Goal: Navigation & Orientation: Find specific page/section

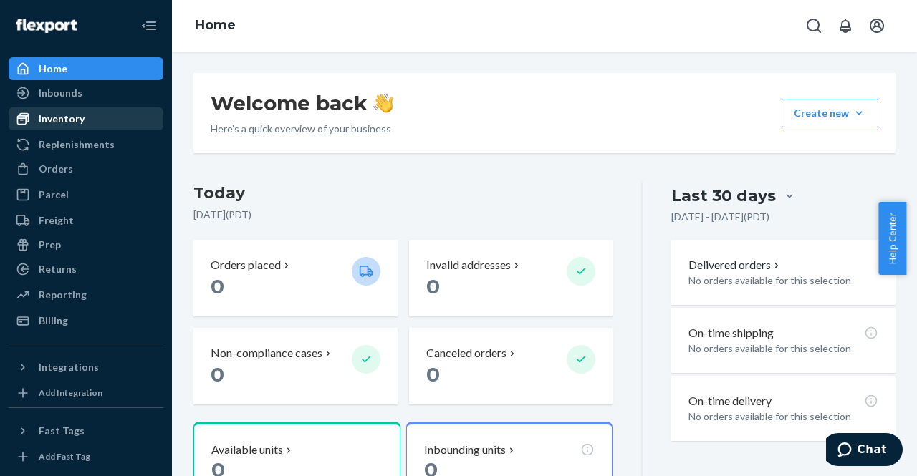
click at [69, 120] on div "Inventory" at bounding box center [62, 119] width 46 height 14
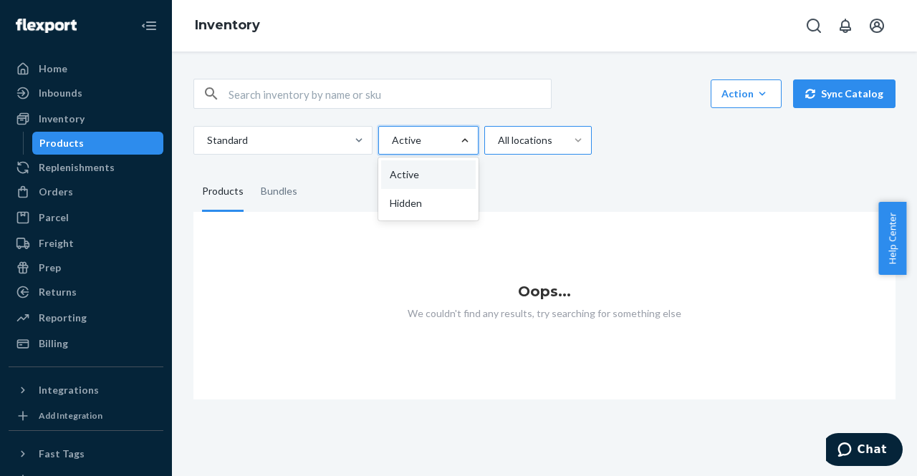
click at [567, 147] on div at bounding box center [578, 140] width 26 height 14
click at [498, 147] on input "All locations" at bounding box center [496, 140] width 1 height 14
click at [395, 190] on fieldset "Products Bundles" at bounding box center [544, 192] width 702 height 40
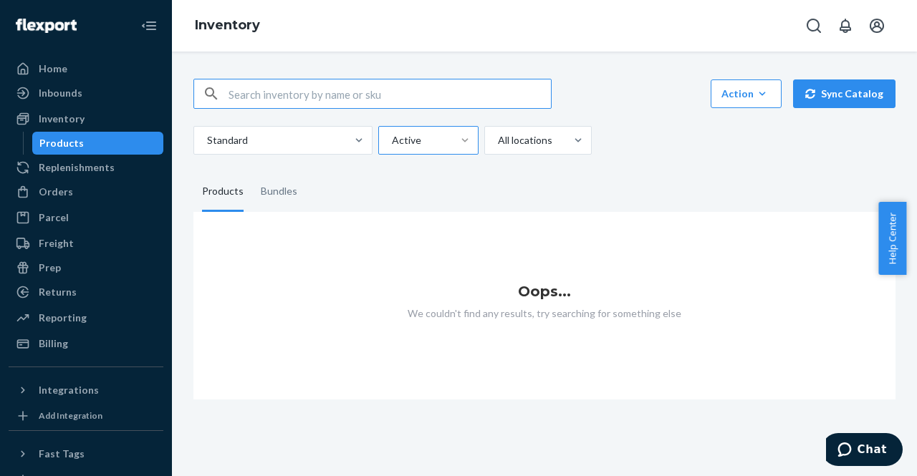
click at [307, 100] on input "text" at bounding box center [389, 94] width 322 height 29
click at [294, 93] on input "402820" at bounding box center [389, 94] width 322 height 29
type input "4"
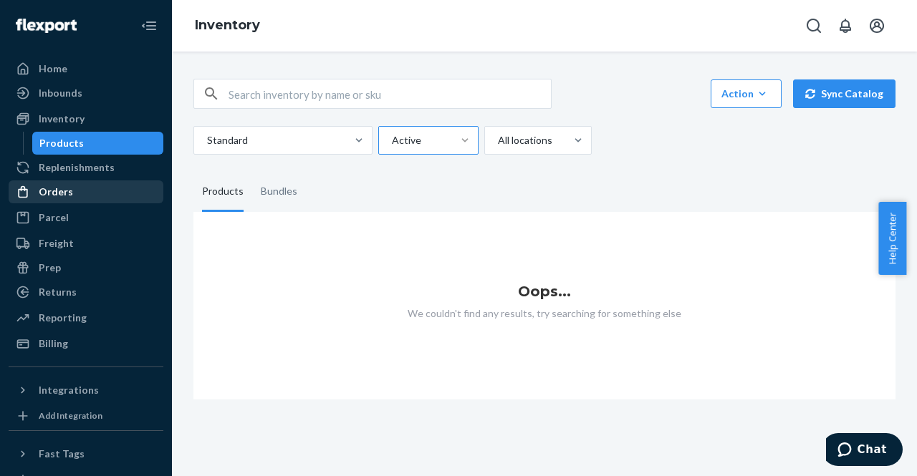
click at [64, 190] on div "Orders" at bounding box center [56, 192] width 34 height 14
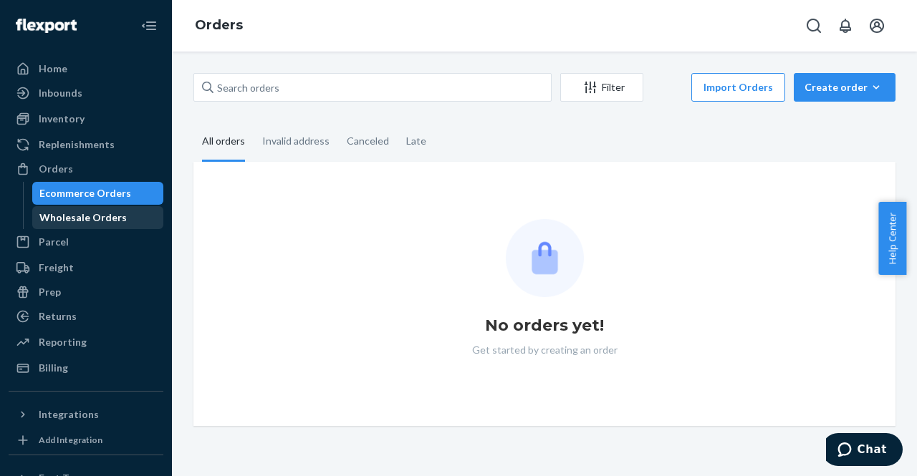
click at [77, 216] on div "Wholesale Orders" at bounding box center [82, 218] width 87 height 14
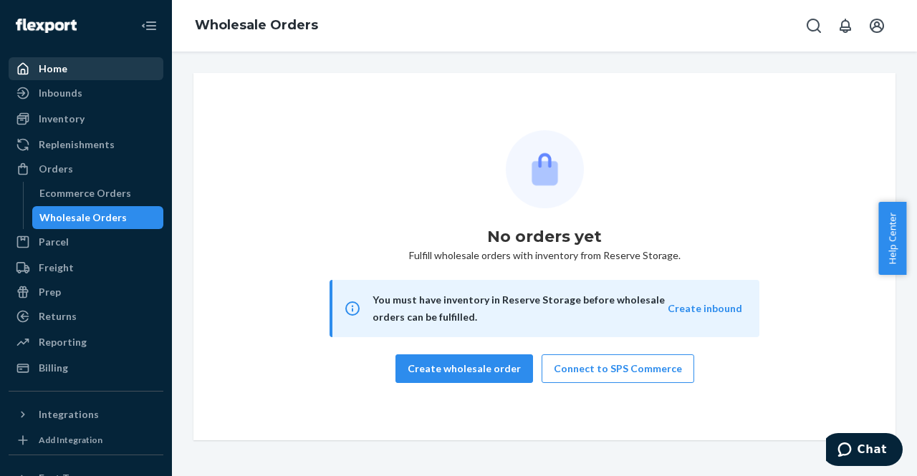
click at [68, 59] on div "Home" at bounding box center [86, 69] width 152 height 20
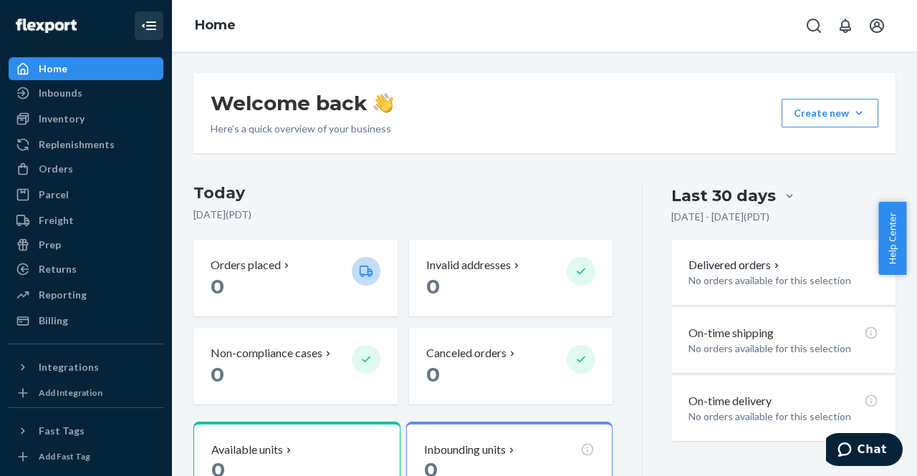
click at [146, 22] on icon "Close Navigation" at bounding box center [151, 25] width 10 height 9
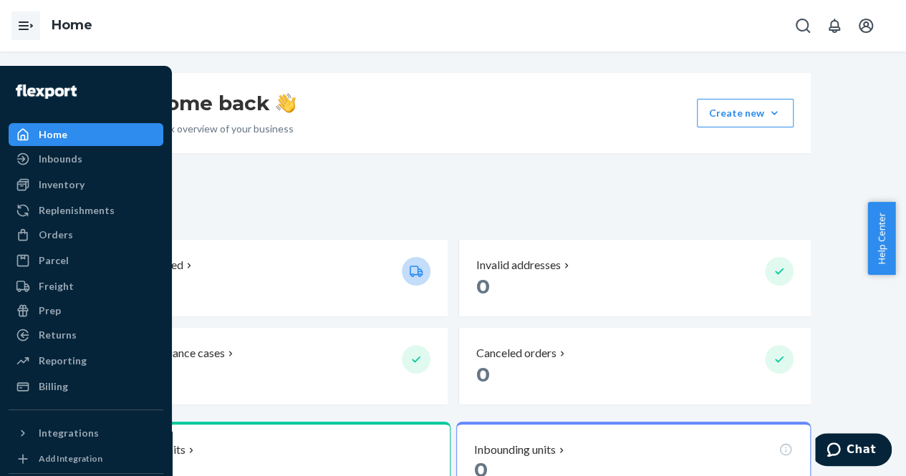
click at [17, 31] on icon "Open Navigation" at bounding box center [25, 25] width 17 height 17
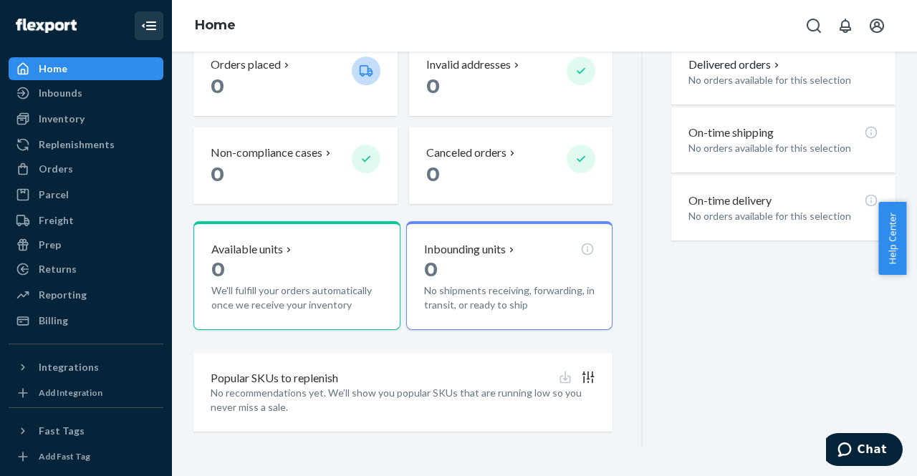
scroll to position [202, 0]
click at [73, 426] on div "Fast Tags" at bounding box center [62, 431] width 46 height 14
click at [122, 426] on div "Fast Tags" at bounding box center [86, 431] width 152 height 20
click at [65, 117] on div "Inventory" at bounding box center [62, 119] width 46 height 14
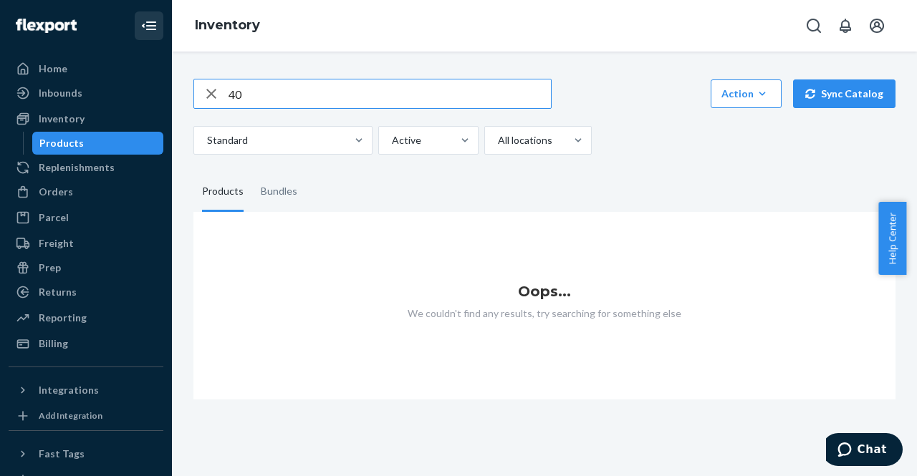
type input "4"
click at [369, 94] on input "[PERSON_NAME][EMAIL_ADDRESS][DOMAIN_NAME]" at bounding box center [389, 94] width 322 height 29
type input "a"
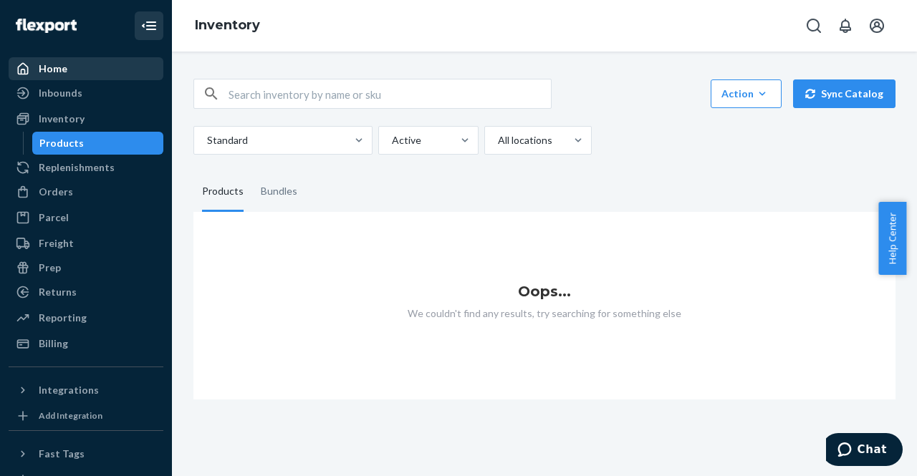
click at [56, 71] on div "Home" at bounding box center [53, 69] width 29 height 14
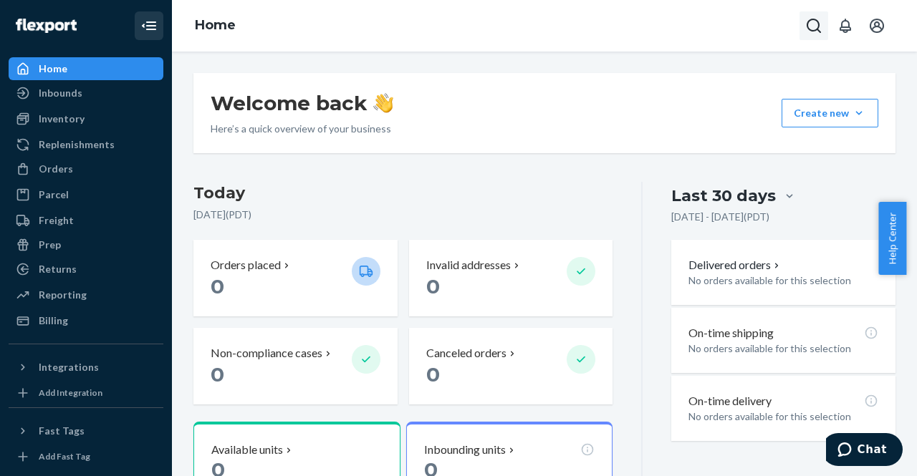
click at [813, 23] on icon "Open Search Box" at bounding box center [813, 25] width 17 height 17
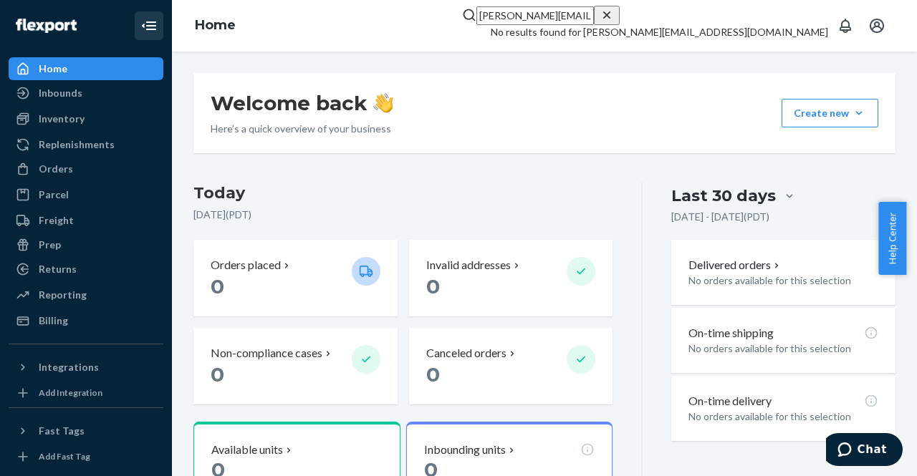
click at [594, 25] on input "[PERSON_NAME][EMAIL_ADDRESS][DOMAIN_NAME]" at bounding box center [534, 15] width 117 height 19
type input "[PERSON_NAME][EMAIL_ADDRESS][DOMAIN_NAME]"
click at [614, 22] on icon "Close Search" at bounding box center [607, 15] width 14 height 14
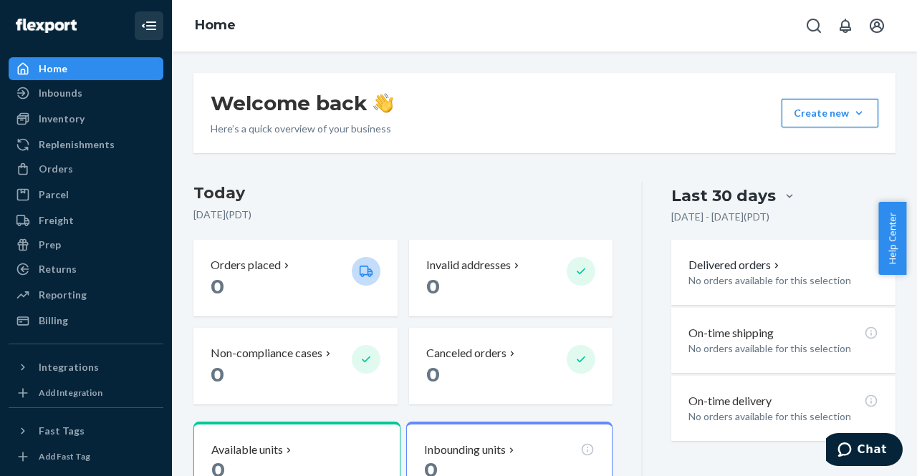
click at [801, 108] on button "Create new Create new inbound Create new order Create new product" at bounding box center [829, 113] width 97 height 29
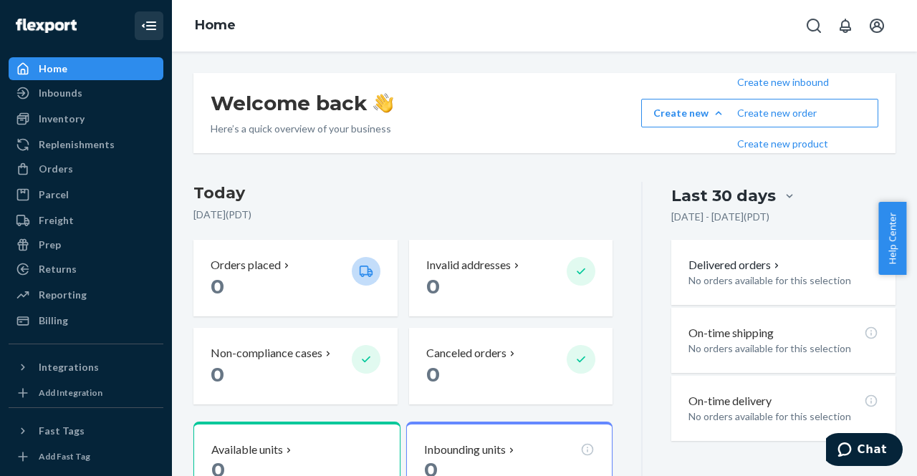
click at [703, 93] on div "Welcome back Here’s a quick overview of your business Create new Create new inb…" at bounding box center [544, 113] width 702 height 80
click at [725, 72] on div "Welcome back Here’s a quick overview of your business Create new Create new inb…" at bounding box center [544, 264] width 745 height 425
click at [742, 54] on div "Welcome back Here’s a quick overview of your business Create new Create new inb…" at bounding box center [544, 264] width 745 height 425
click at [658, 97] on div "Welcome back Here’s a quick overview of your business Create new Create new inb…" at bounding box center [544, 113] width 702 height 80
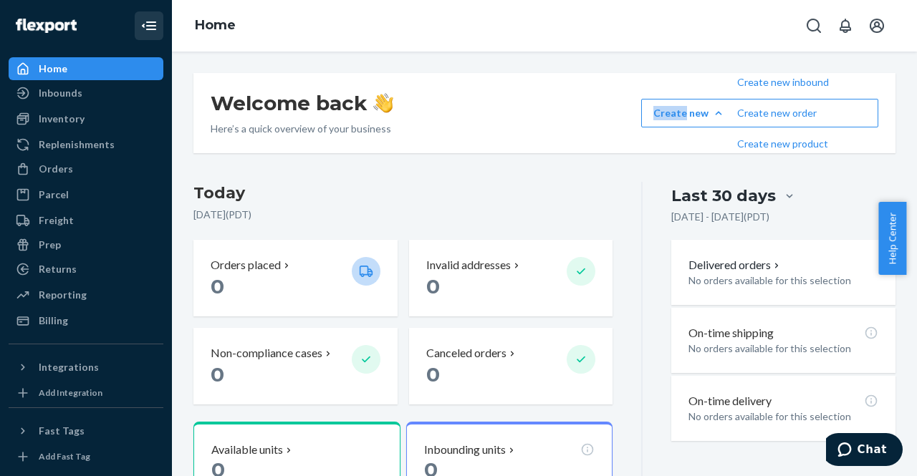
drag, startPoint x: 658, startPoint y: 97, endPoint x: 711, endPoint y: 67, distance: 60.3
click at [711, 67] on div "Welcome back Here’s a quick overview of your business Create new Create new inb…" at bounding box center [544, 264] width 745 height 425
click at [660, 220] on div "Last 30 days [DATE] - [DATE] ( PDT ) Delivered orders No orders available for t…" at bounding box center [768, 416] width 253 height 468
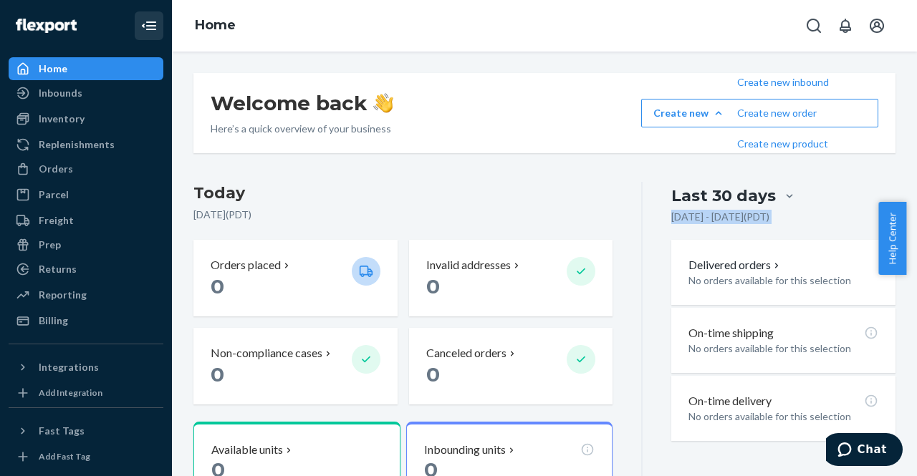
click at [660, 220] on div "Last 30 days [DATE] - [DATE] ( PDT ) Delivered orders No orders available for t…" at bounding box center [768, 416] width 253 height 468
click at [607, 199] on div "[DATE] [DATE] ( PDT ) Orders placed 0 Invalid addresses 0 Non-compliance cases …" at bounding box center [417, 416] width 449 height 468
click at [875, 24] on icon "Open account menu" at bounding box center [877, 26] width 14 height 14
click at [692, 81] on div "Welcome back Here’s a quick overview of your business Create new Create new inb…" at bounding box center [544, 113] width 702 height 80
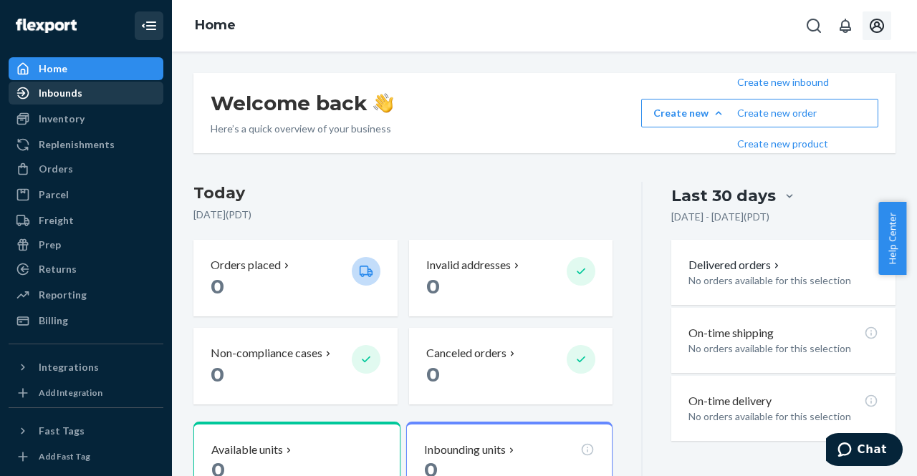
click at [51, 91] on div "Inbounds" at bounding box center [61, 93] width 44 height 14
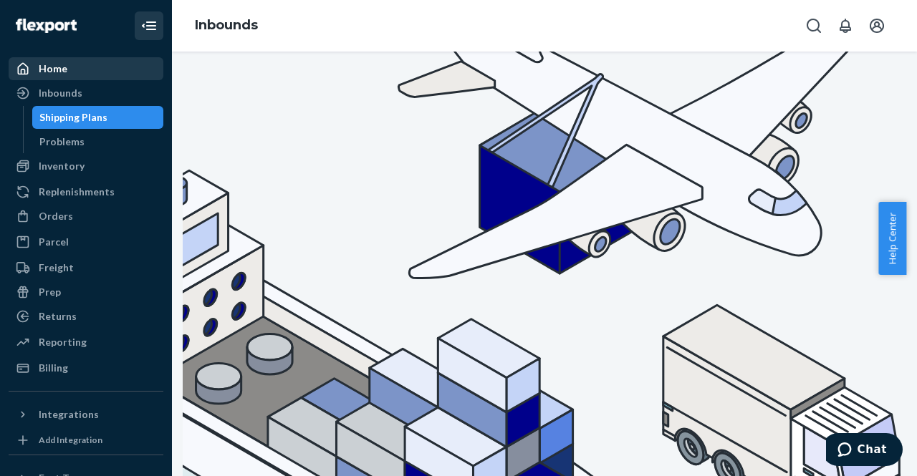
click at [54, 61] on div "Home" at bounding box center [86, 69] width 152 height 20
